Goal: Find specific page/section: Find specific page/section

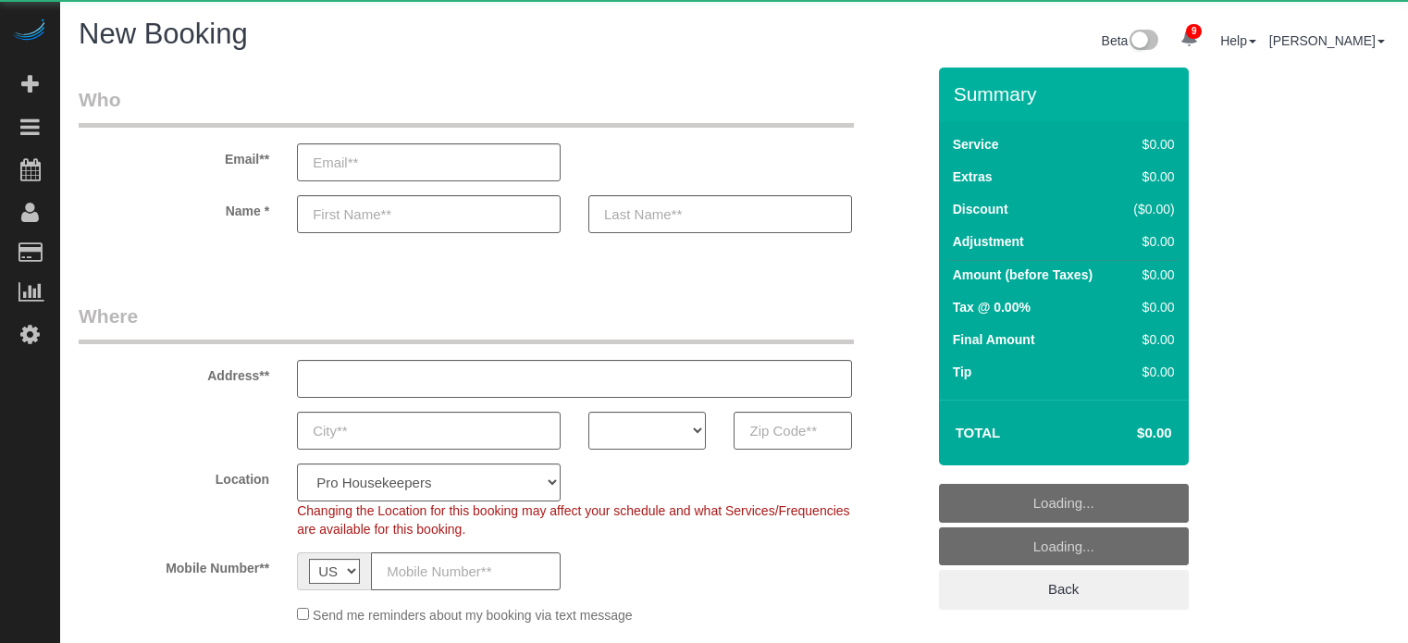
select select "4"
select select "number:9"
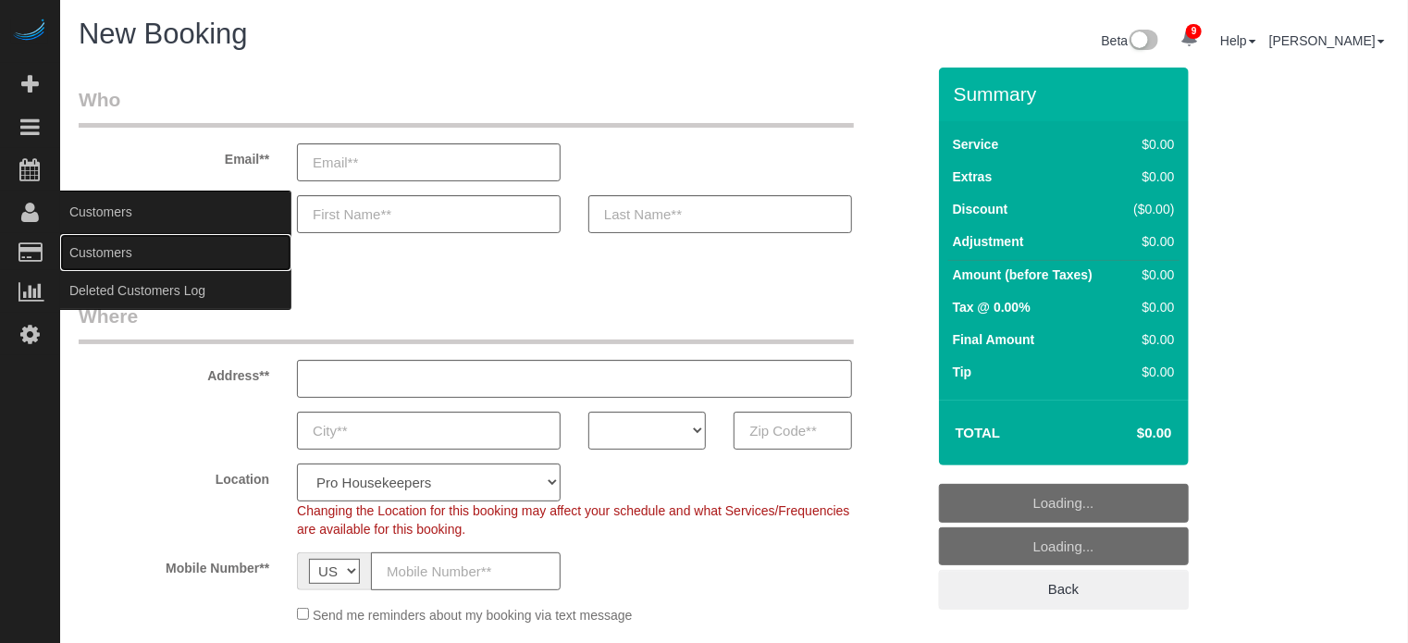
click at [113, 253] on link "Customers" at bounding box center [175, 252] width 231 height 37
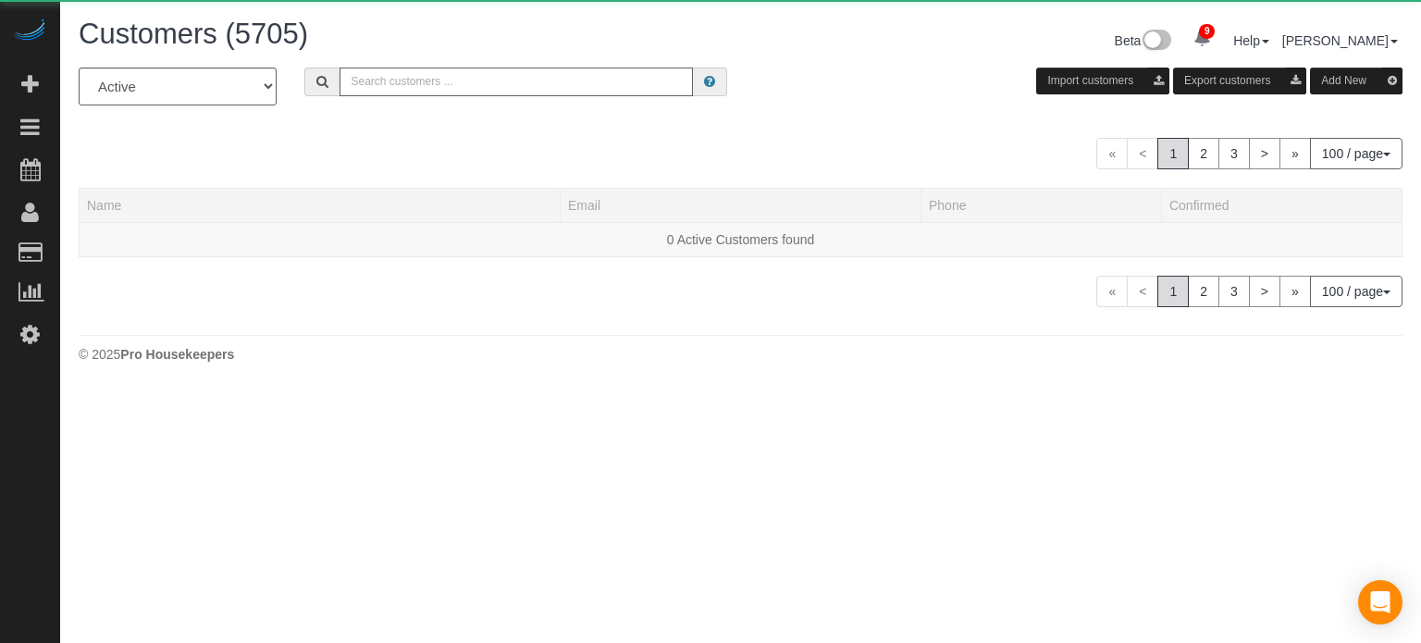
drag, startPoint x: 407, startPoint y: 117, endPoint x: 454, endPoint y: 91, distance: 53.8
click at [454, 91] on input "text" at bounding box center [516, 82] width 353 height 29
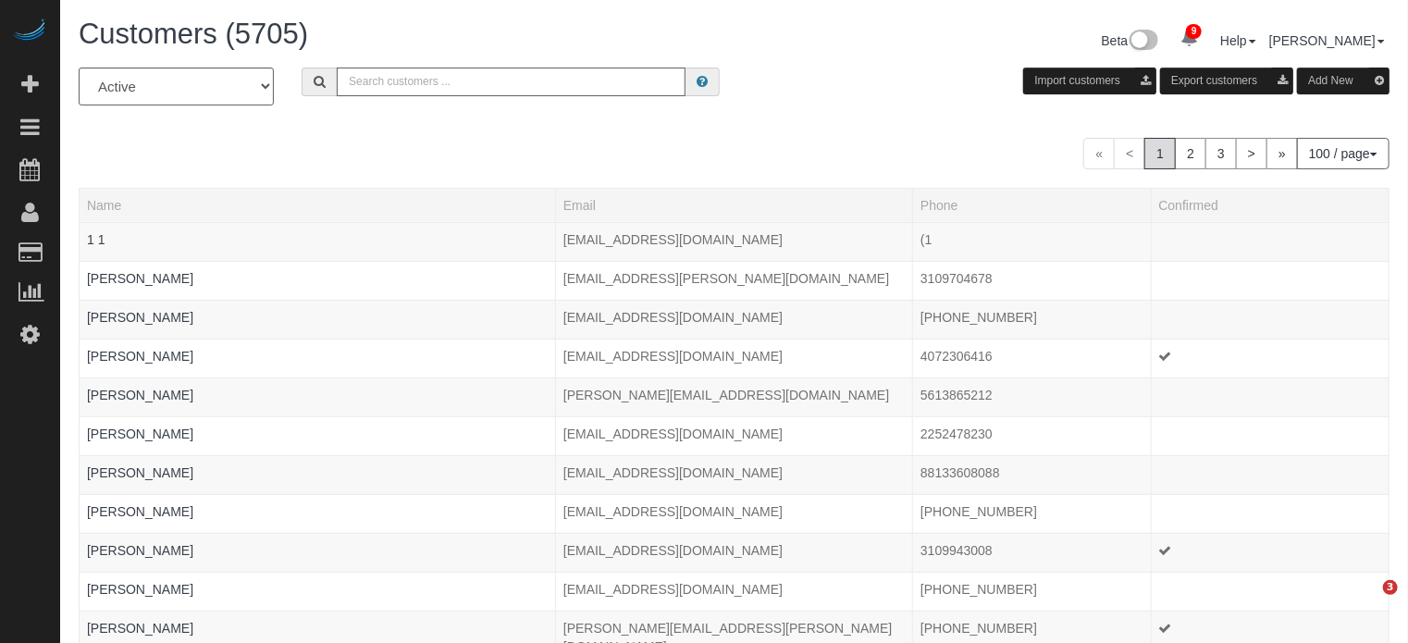
paste input "Kelsey Catina"
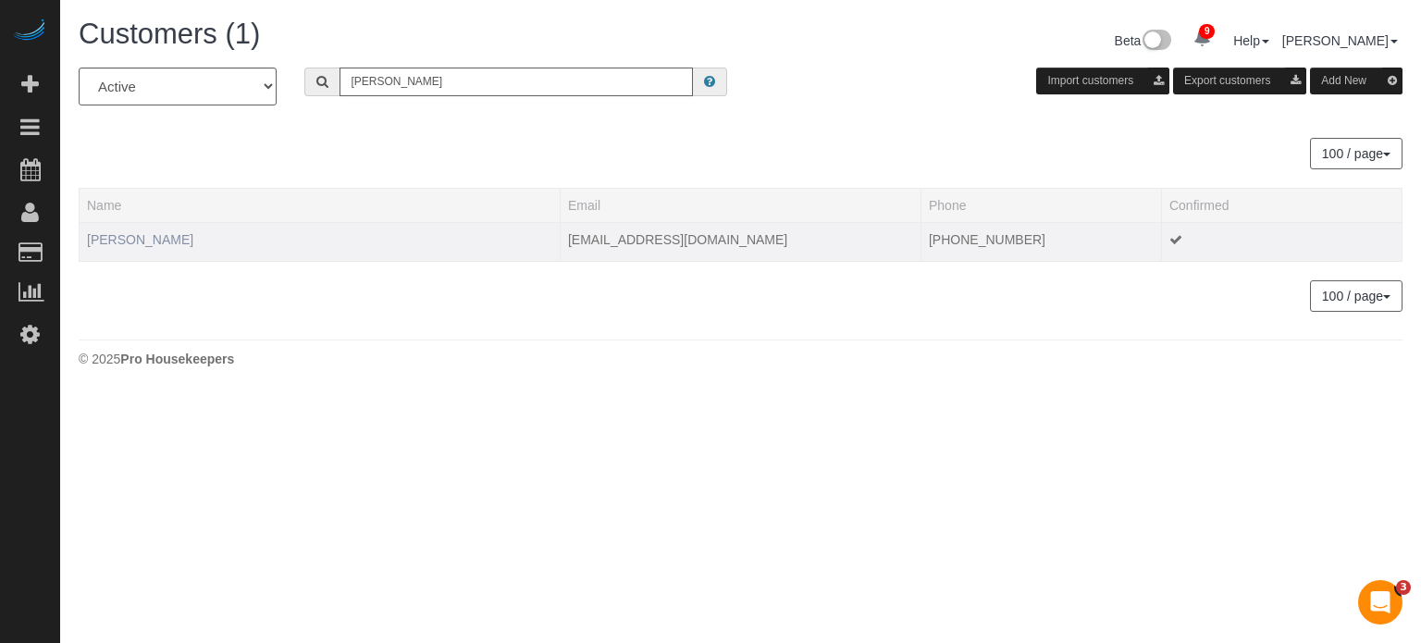
type input "Kelsey Catina"
click at [121, 238] on link "Kelsey Catina" at bounding box center [140, 239] width 106 height 15
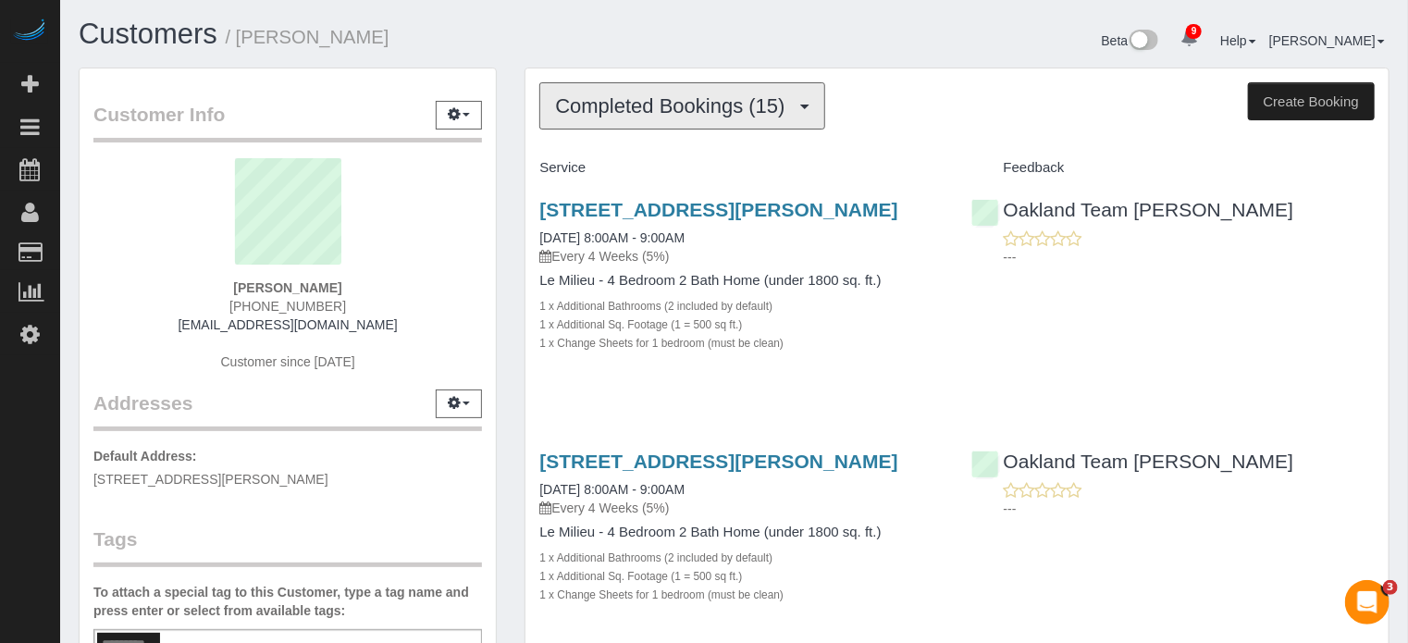
click at [615, 117] on button "Completed Bookings (15)" at bounding box center [681, 105] width 285 height 47
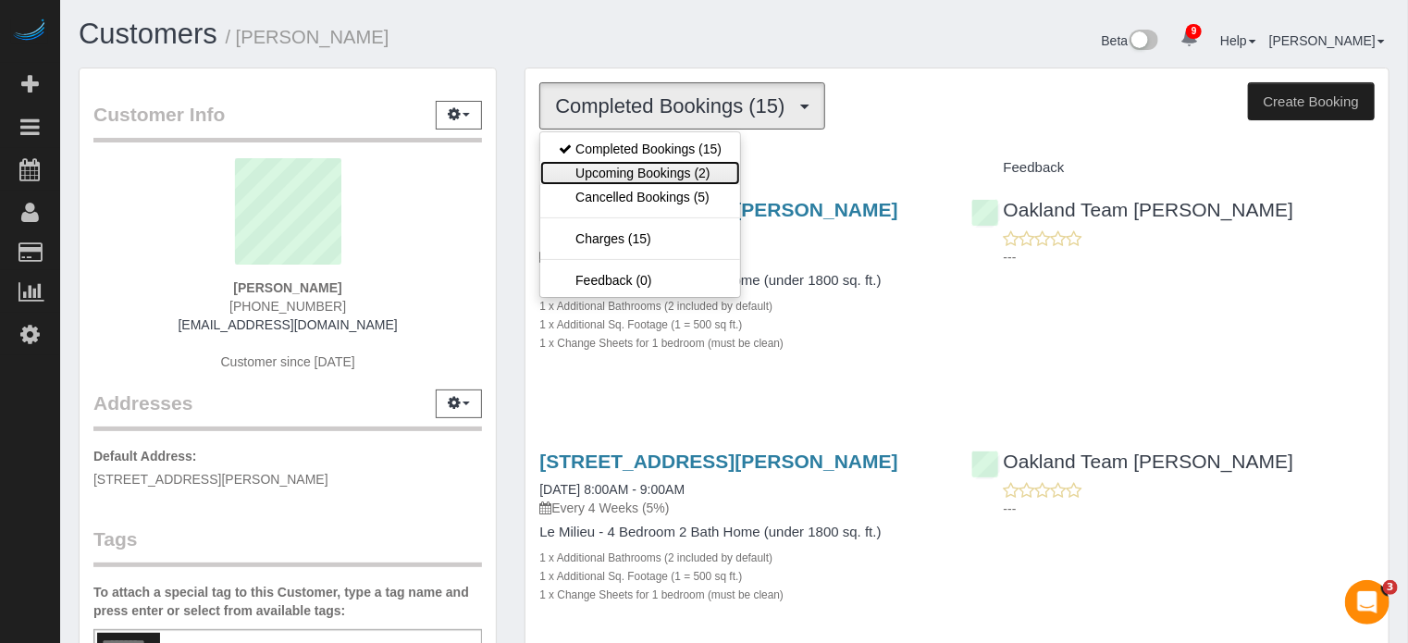
click at [615, 166] on link "Upcoming Bookings (2)" at bounding box center [640, 173] width 200 height 24
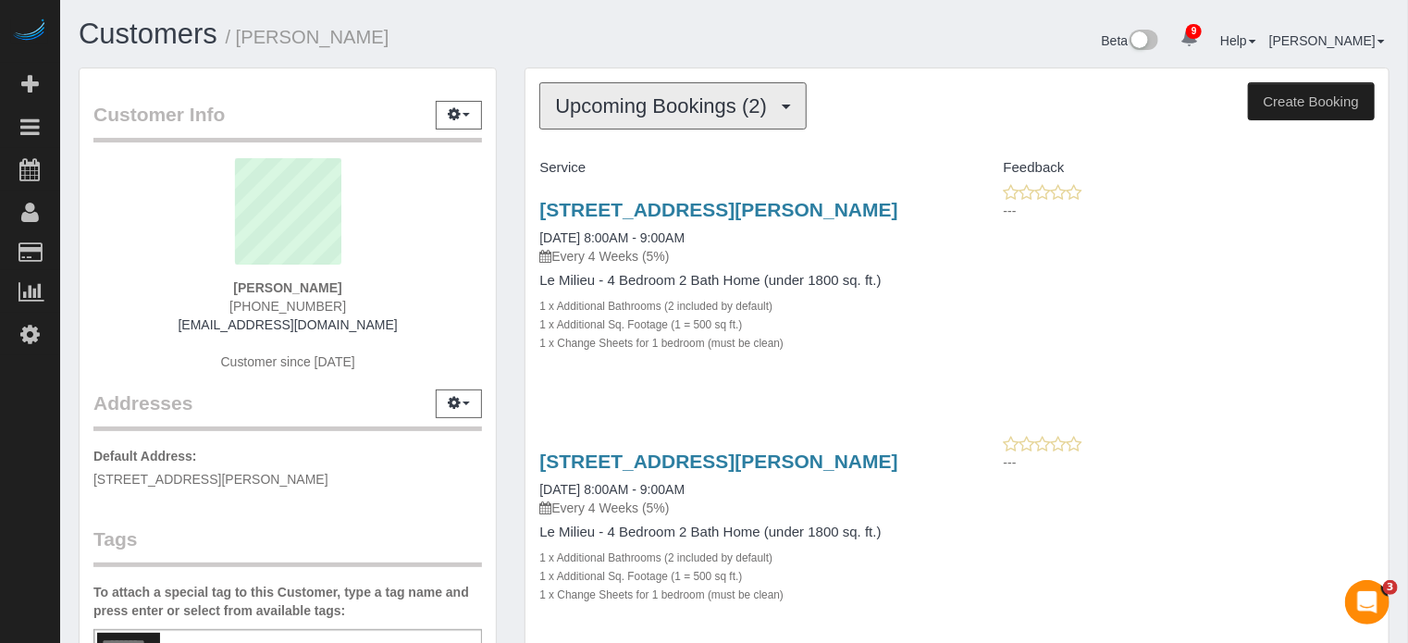
click at [615, 112] on span "Upcoming Bookings (2)" at bounding box center [665, 105] width 221 height 23
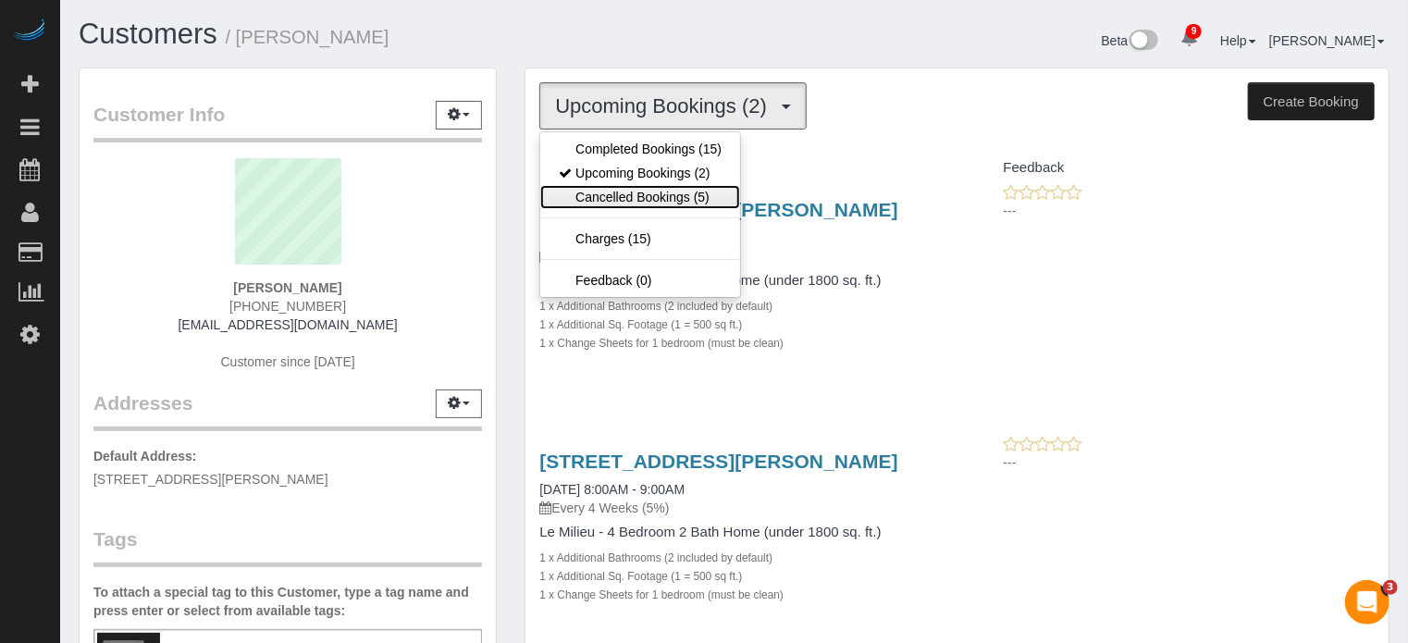
click at [612, 200] on link "Cancelled Bookings (5)" at bounding box center [640, 197] width 200 height 24
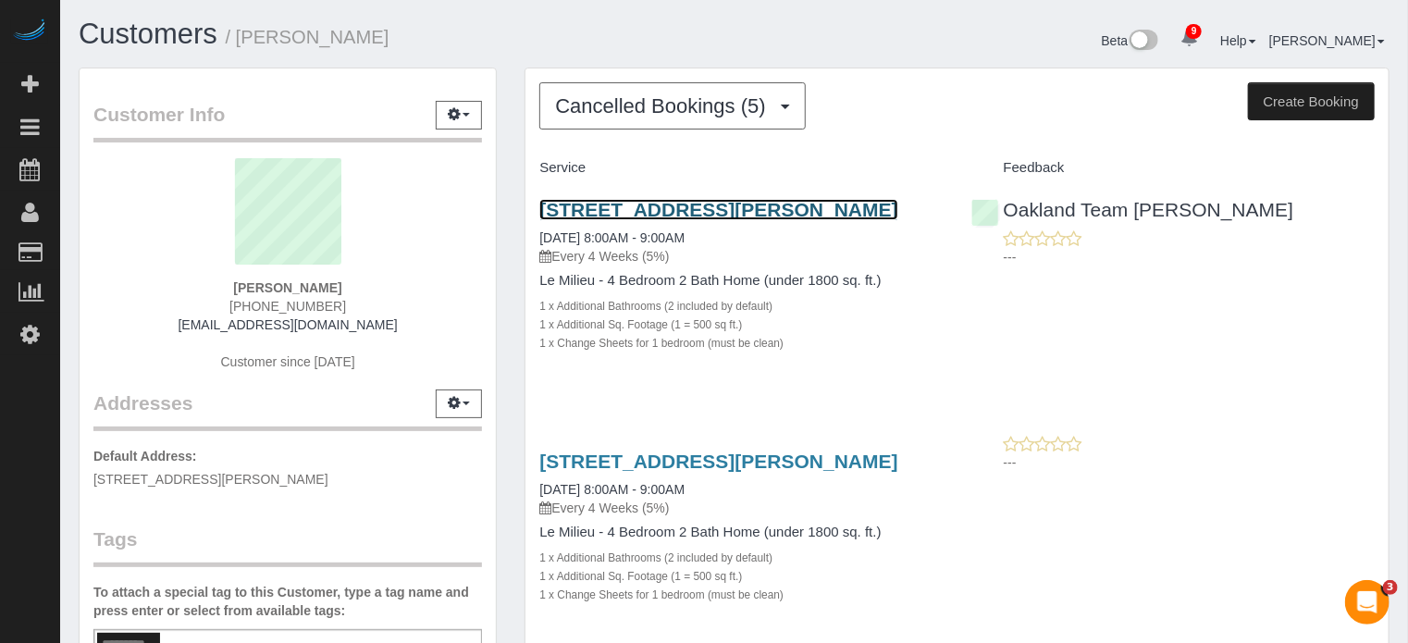
click at [613, 209] on link "1630 Ne Mt Kamela Ct, Poulsbo, WA 98370" at bounding box center [718, 209] width 358 height 21
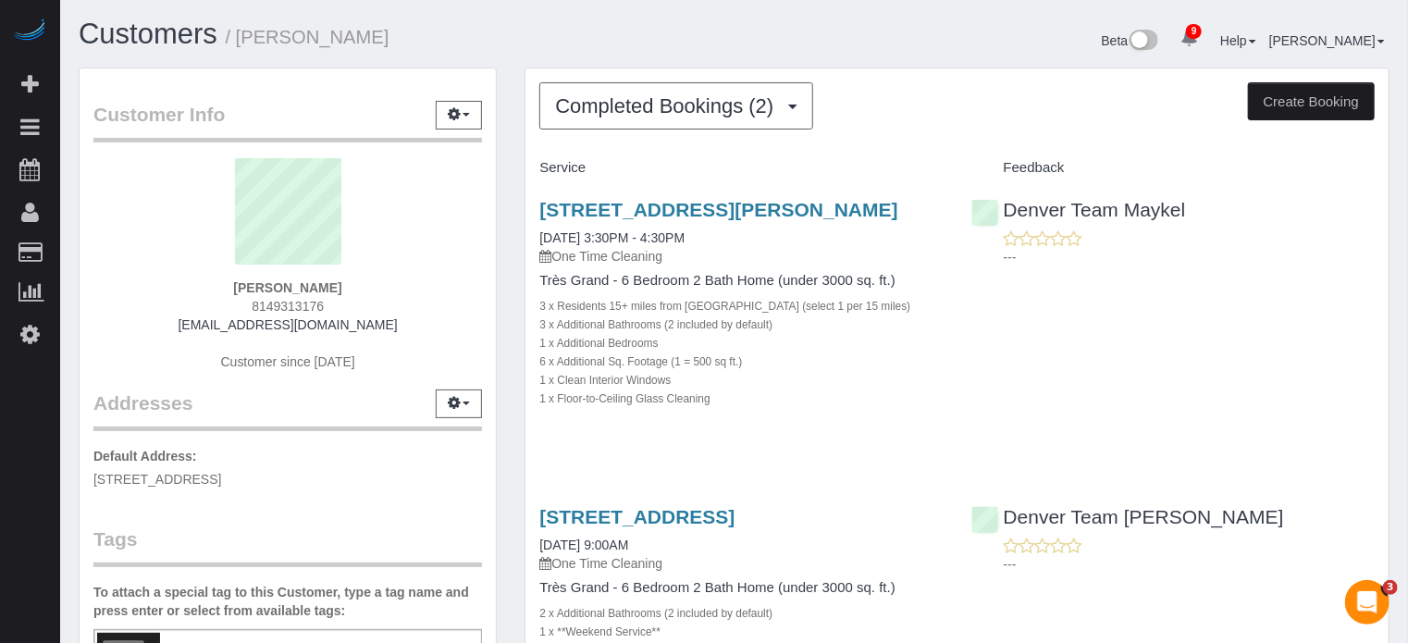
click at [289, 299] on span "8149313176" at bounding box center [288, 306] width 72 height 15
copy div "8149313176"
click at [519, 325] on div "Completed Bookings (2) Completed Bookings (2) Upcoming Bookings (0) Cancelled B…" at bounding box center [957, 468] width 893 height 801
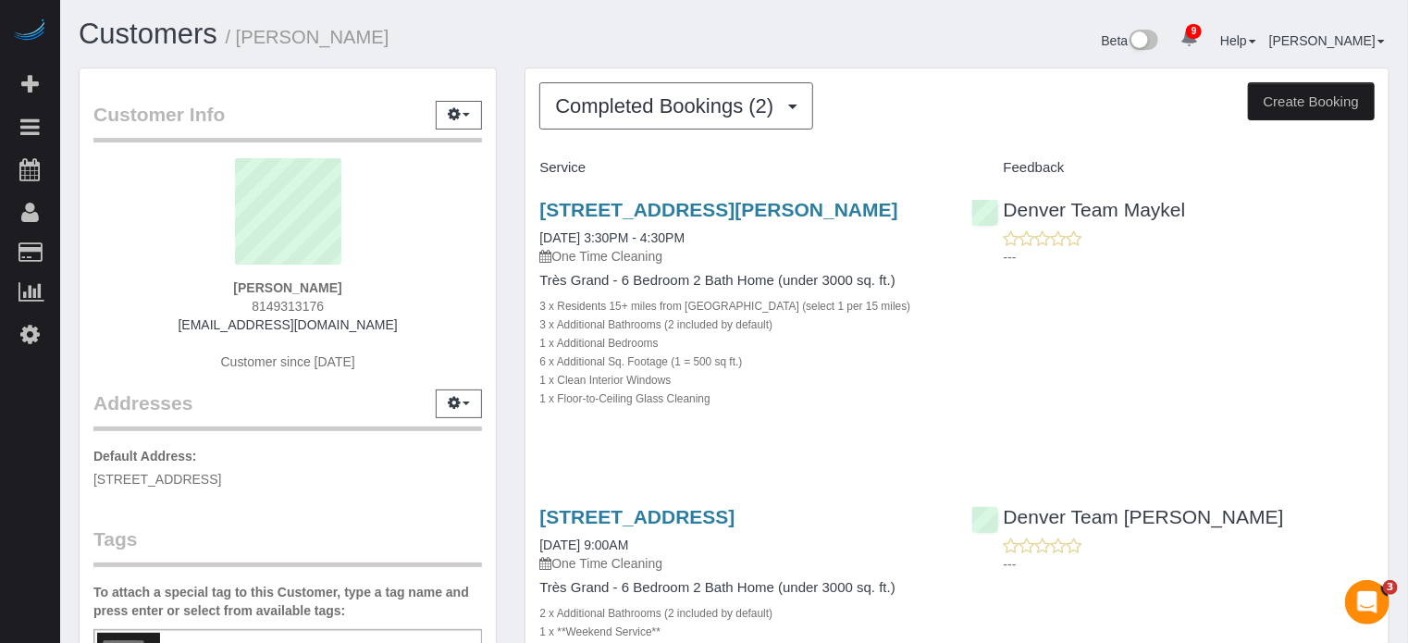
click at [1394, 250] on div "Completed Bookings (2) Completed Bookings (2) Upcoming Bookings (0) Cancelled B…" at bounding box center [957, 468] width 893 height 801
click at [682, 114] on span "Completed Bookings (2)" at bounding box center [669, 105] width 228 height 23
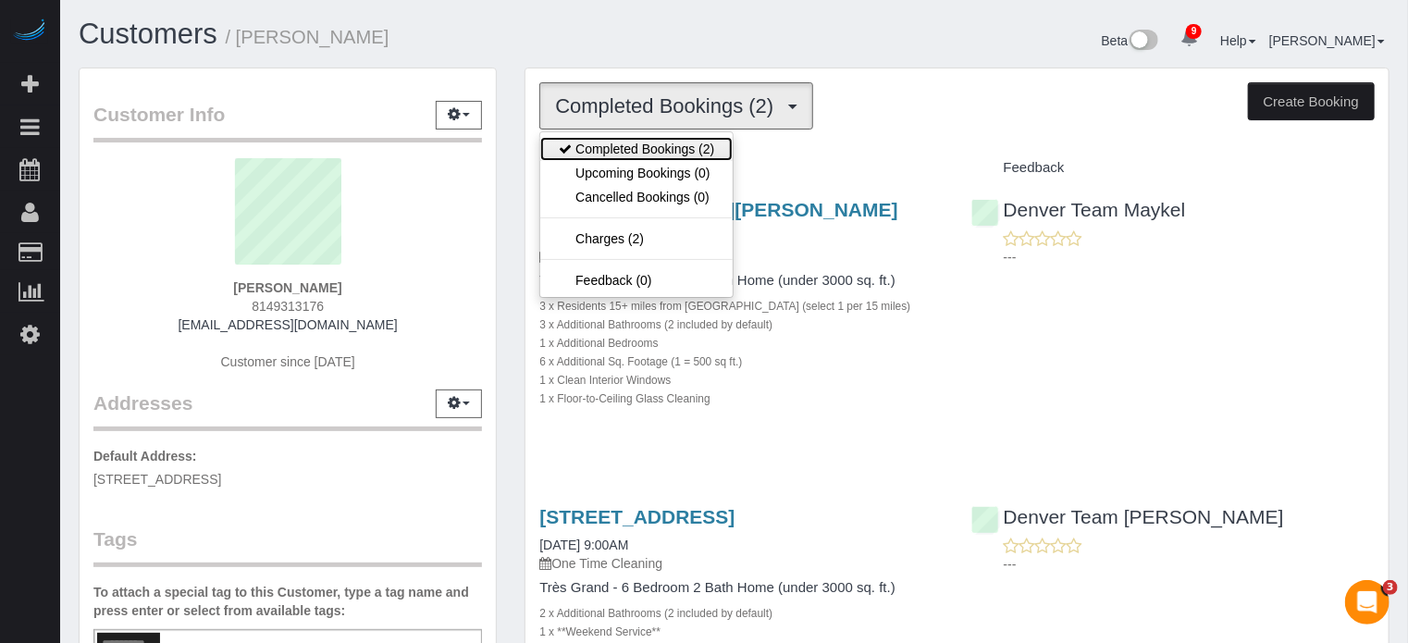
click at [688, 141] on link "Completed Bookings (2)" at bounding box center [636, 149] width 192 height 24
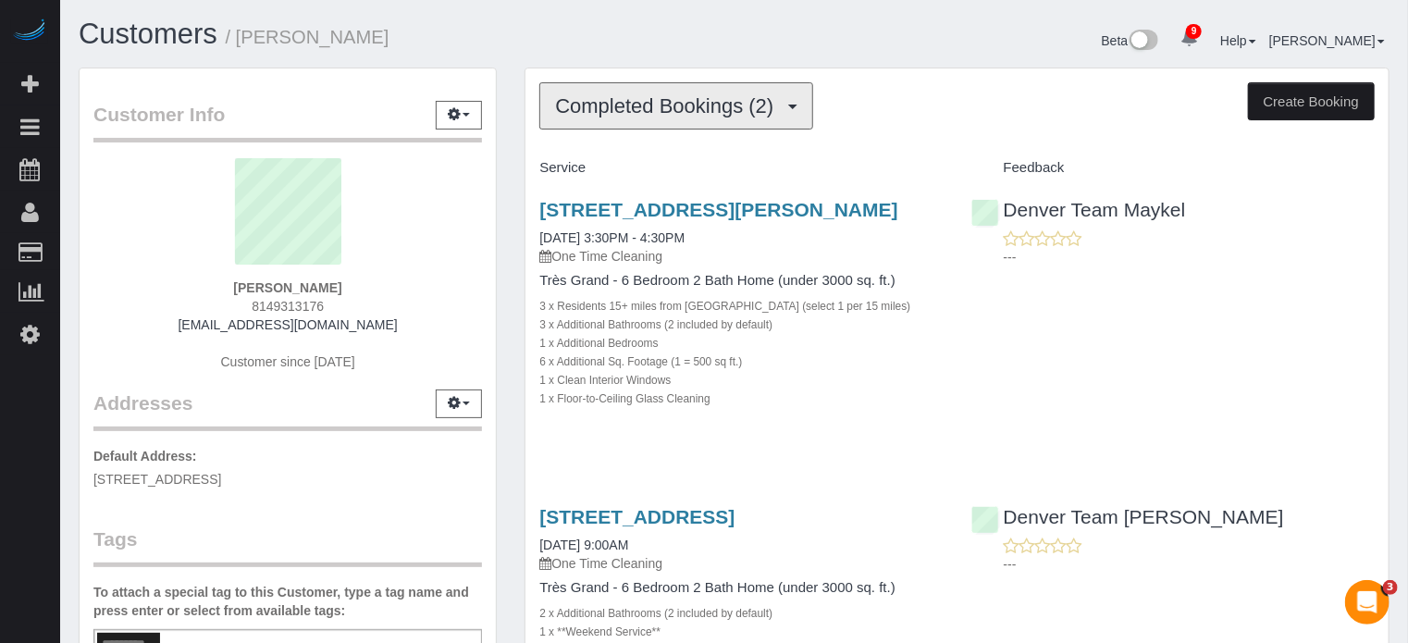
click at [682, 110] on span "Completed Bookings (2)" at bounding box center [669, 105] width 228 height 23
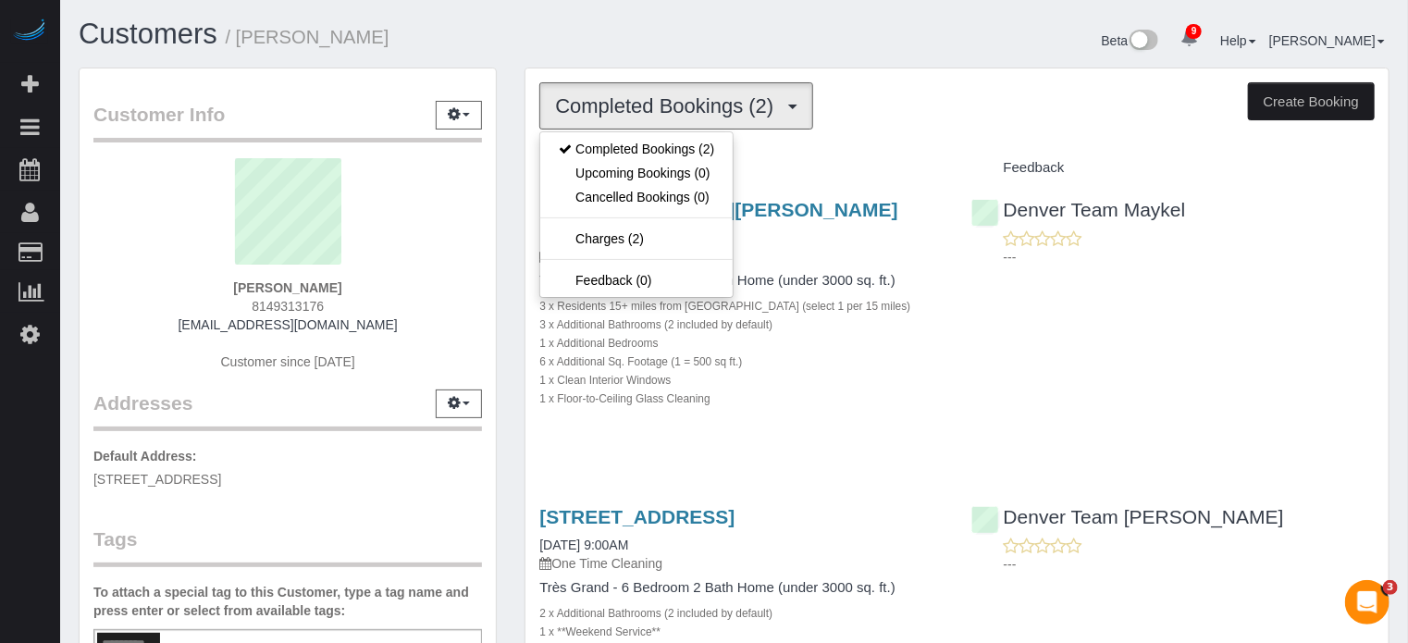
click at [633, 55] on div "Customers / [PERSON_NAME]" at bounding box center [400, 39] width 670 height 40
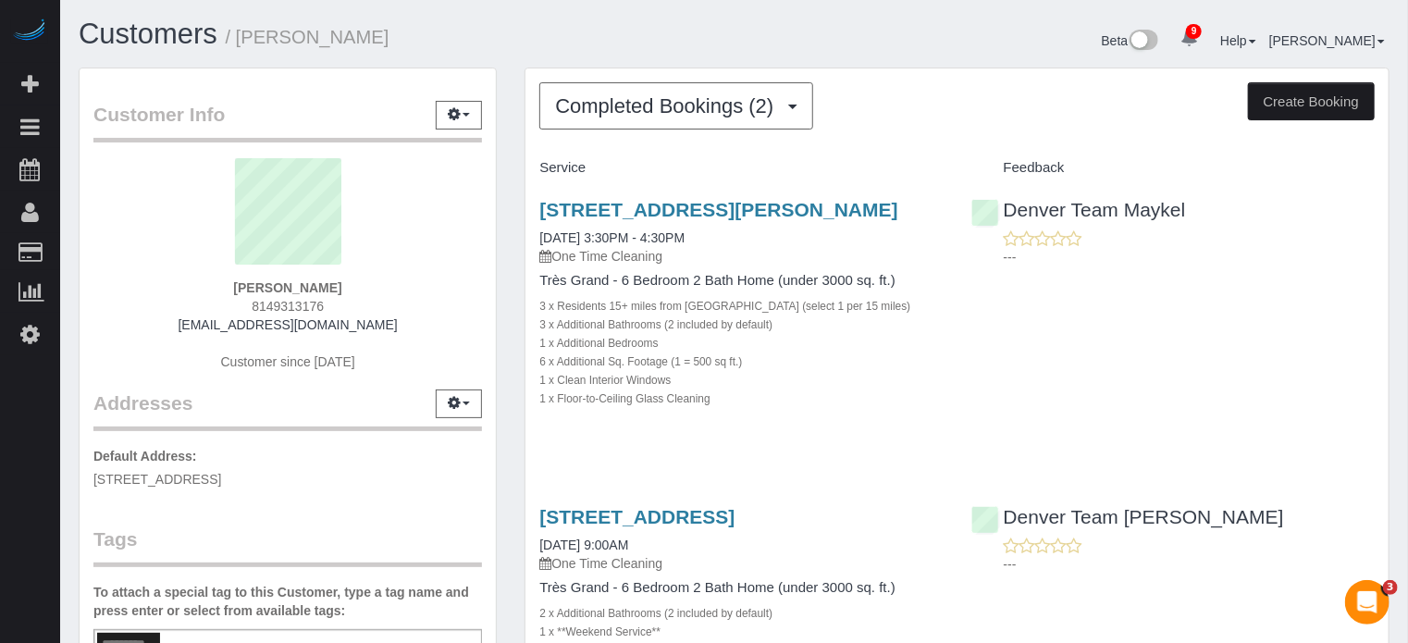
click at [512, 203] on div "Completed Bookings (2) Completed Bookings (2) Upcoming Bookings (0) Cancelled B…" at bounding box center [957, 468] width 893 height 801
